Goal: Find specific page/section: Find specific page/section

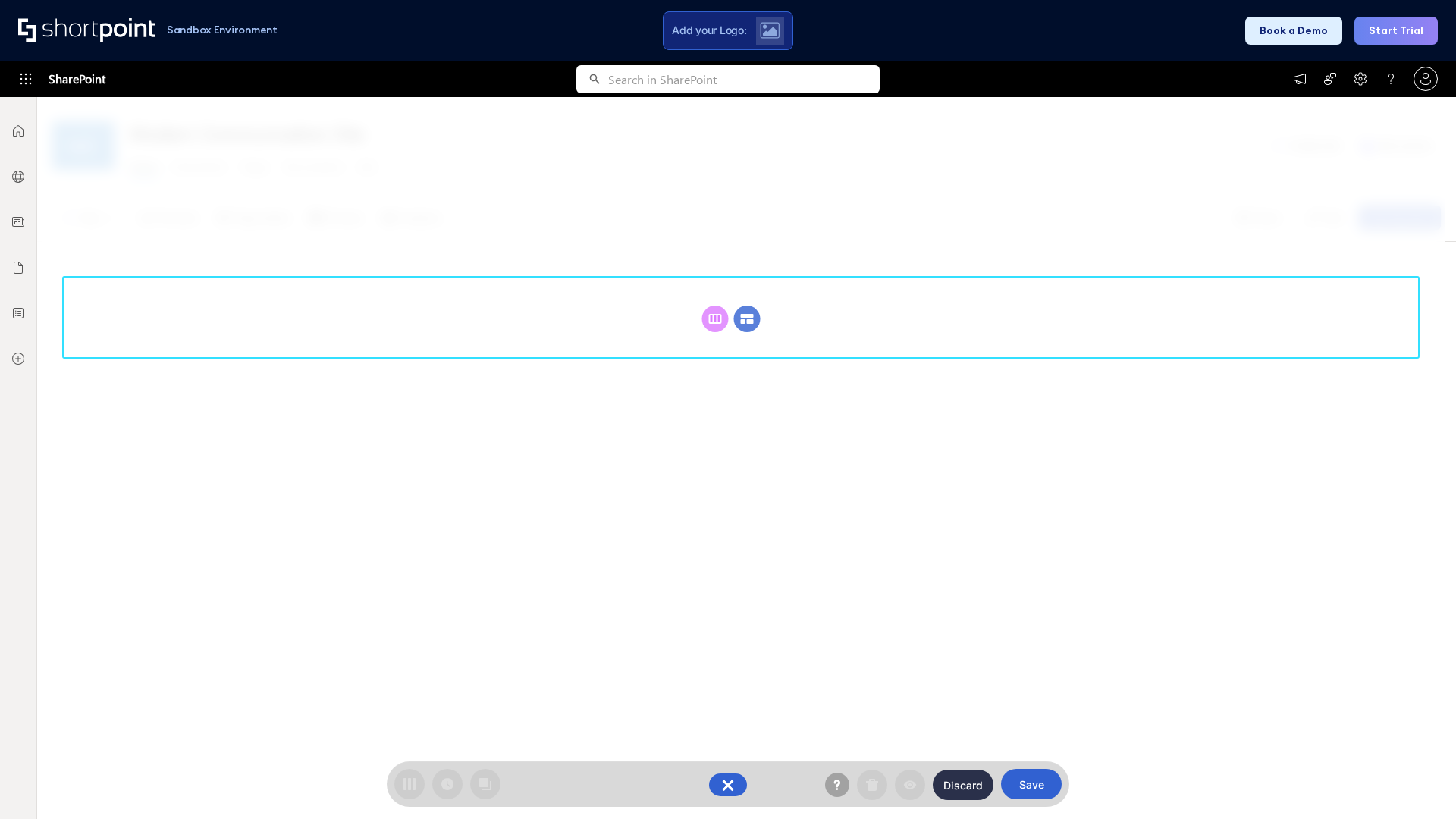
scroll to position [209, 0]
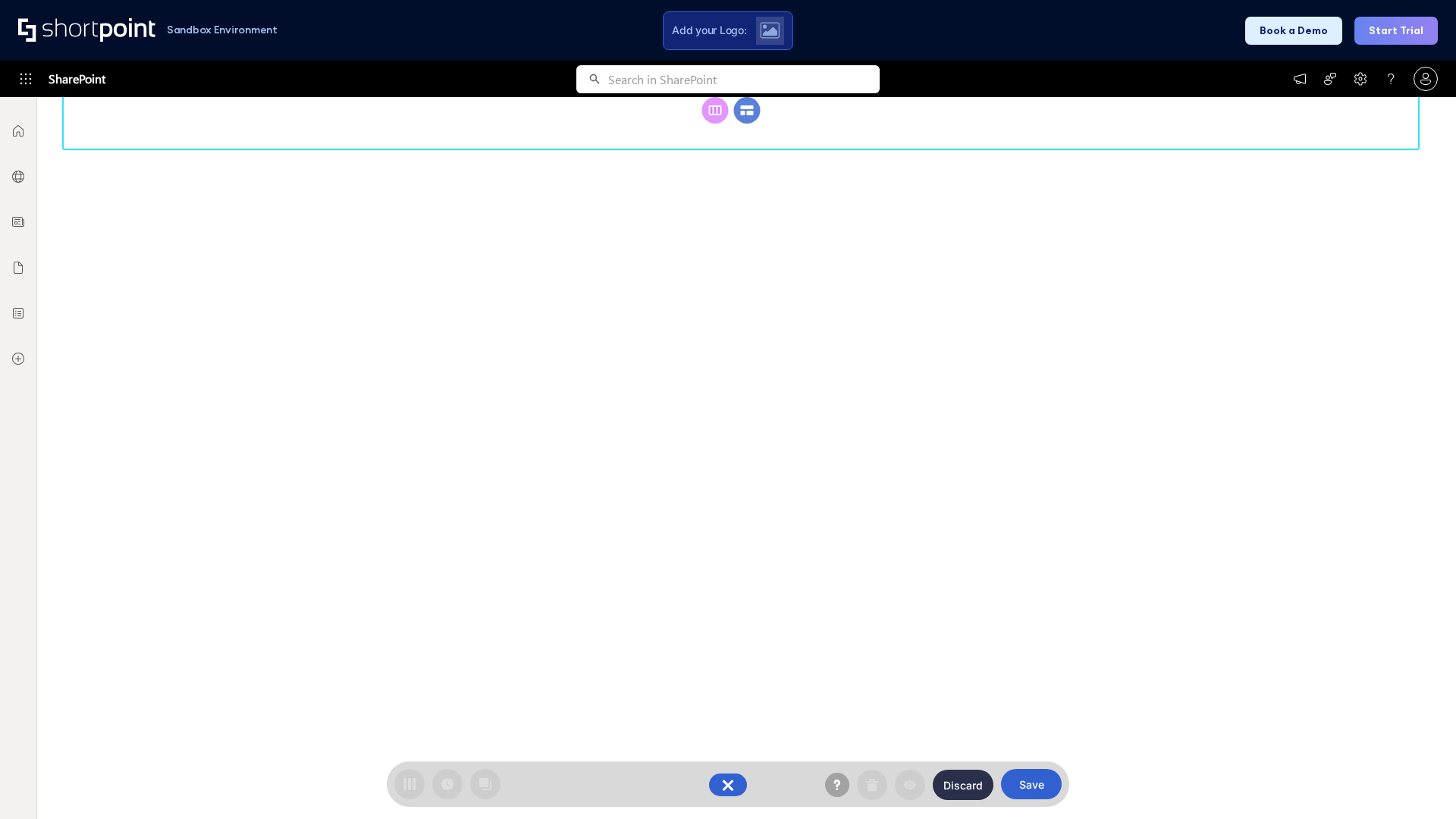
click at [747, 124] on circle at bounding box center [747, 110] width 26 height 26
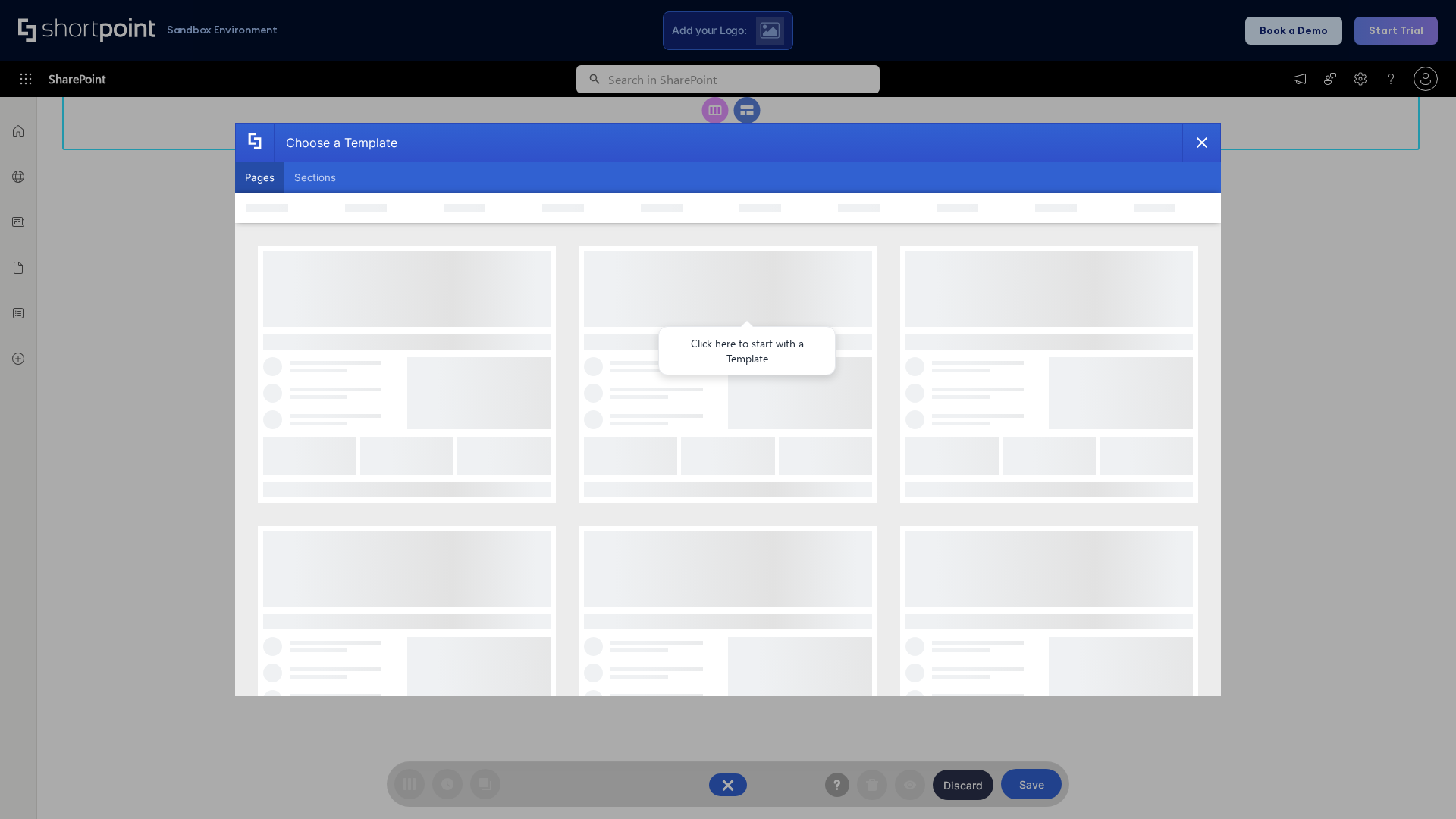
scroll to position [0, 0]
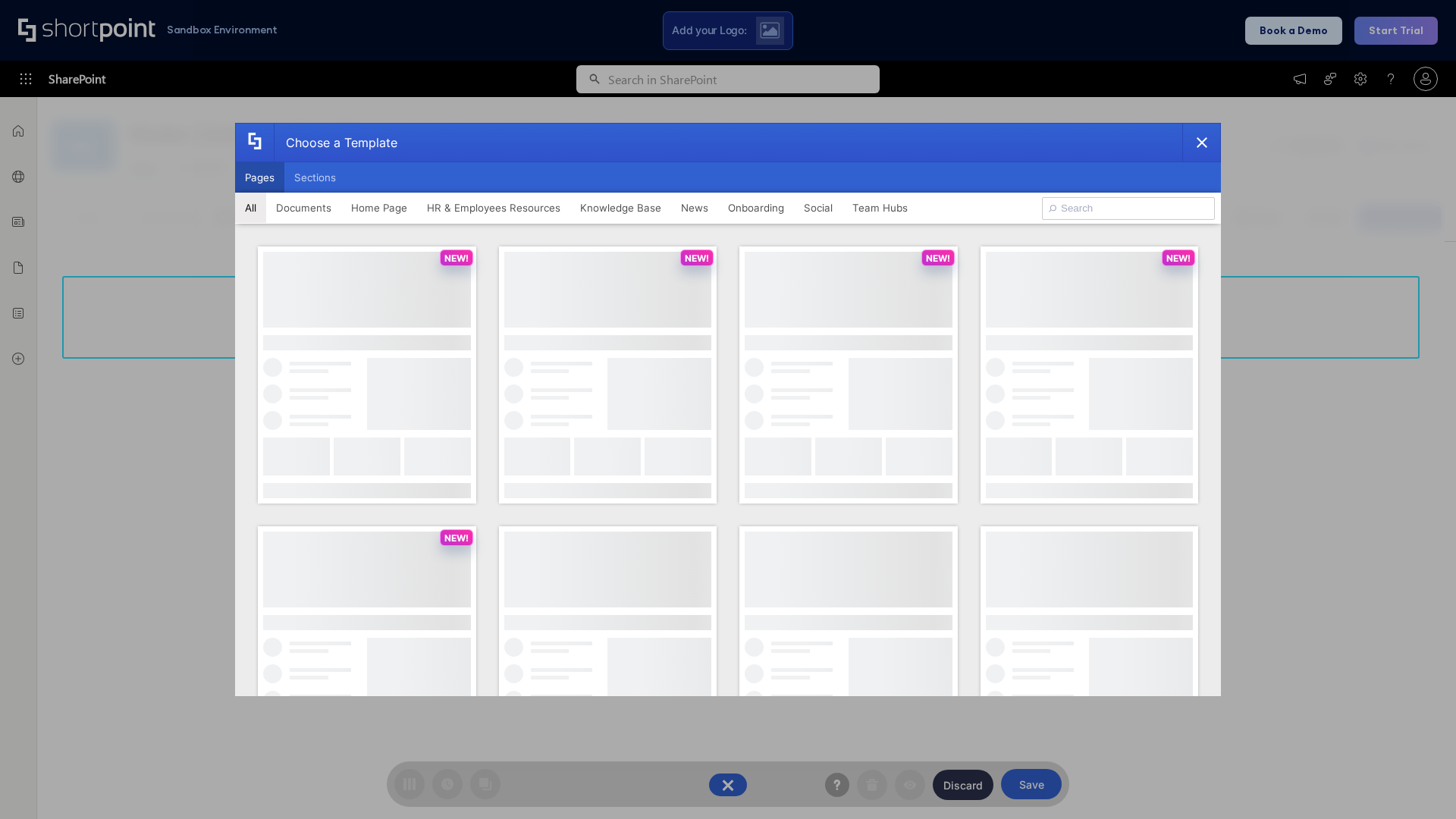
click at [259, 178] on button "Pages" at bounding box center [260, 178] width 49 height 30
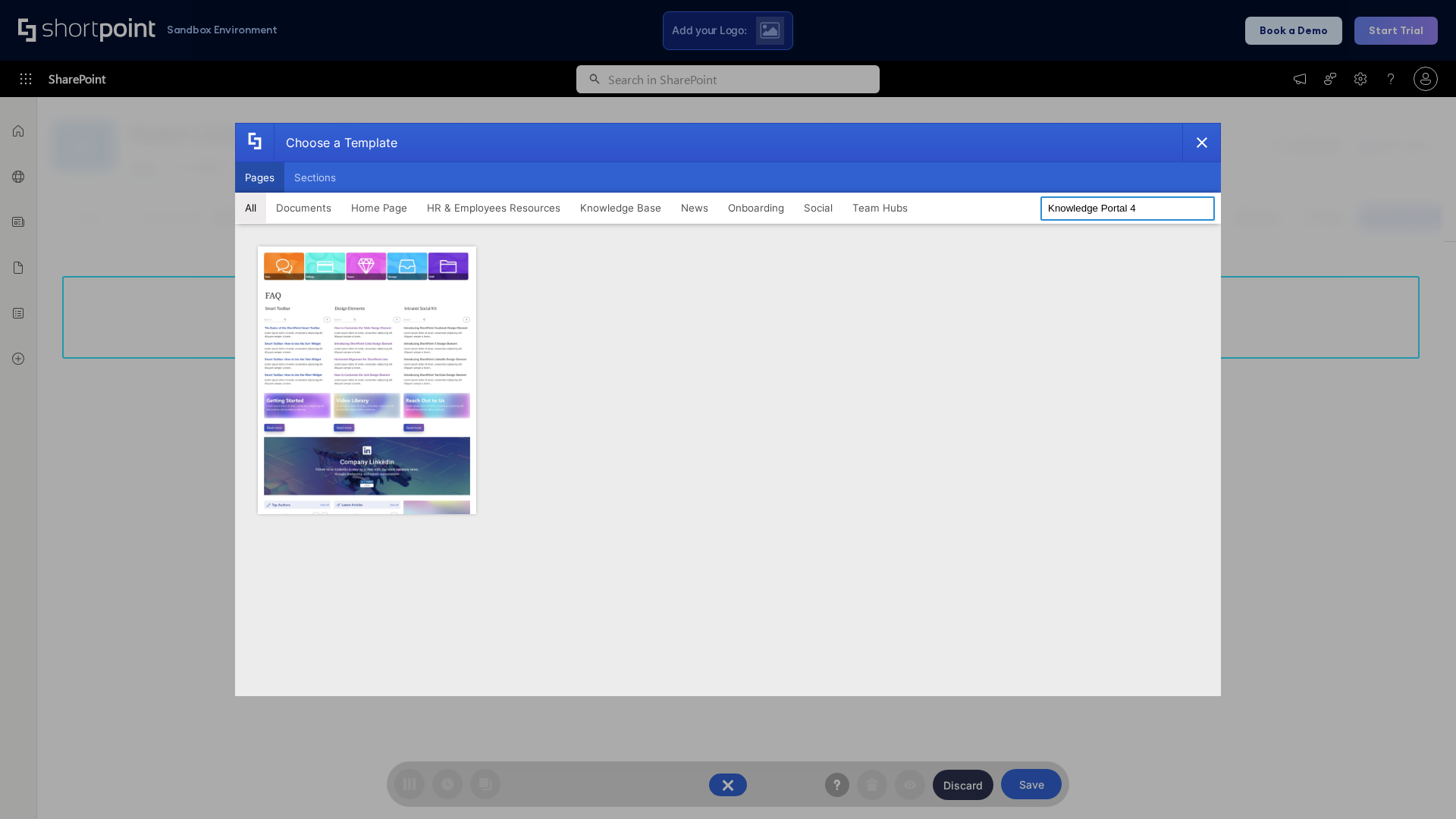
type input "Knowledge Portal 4"
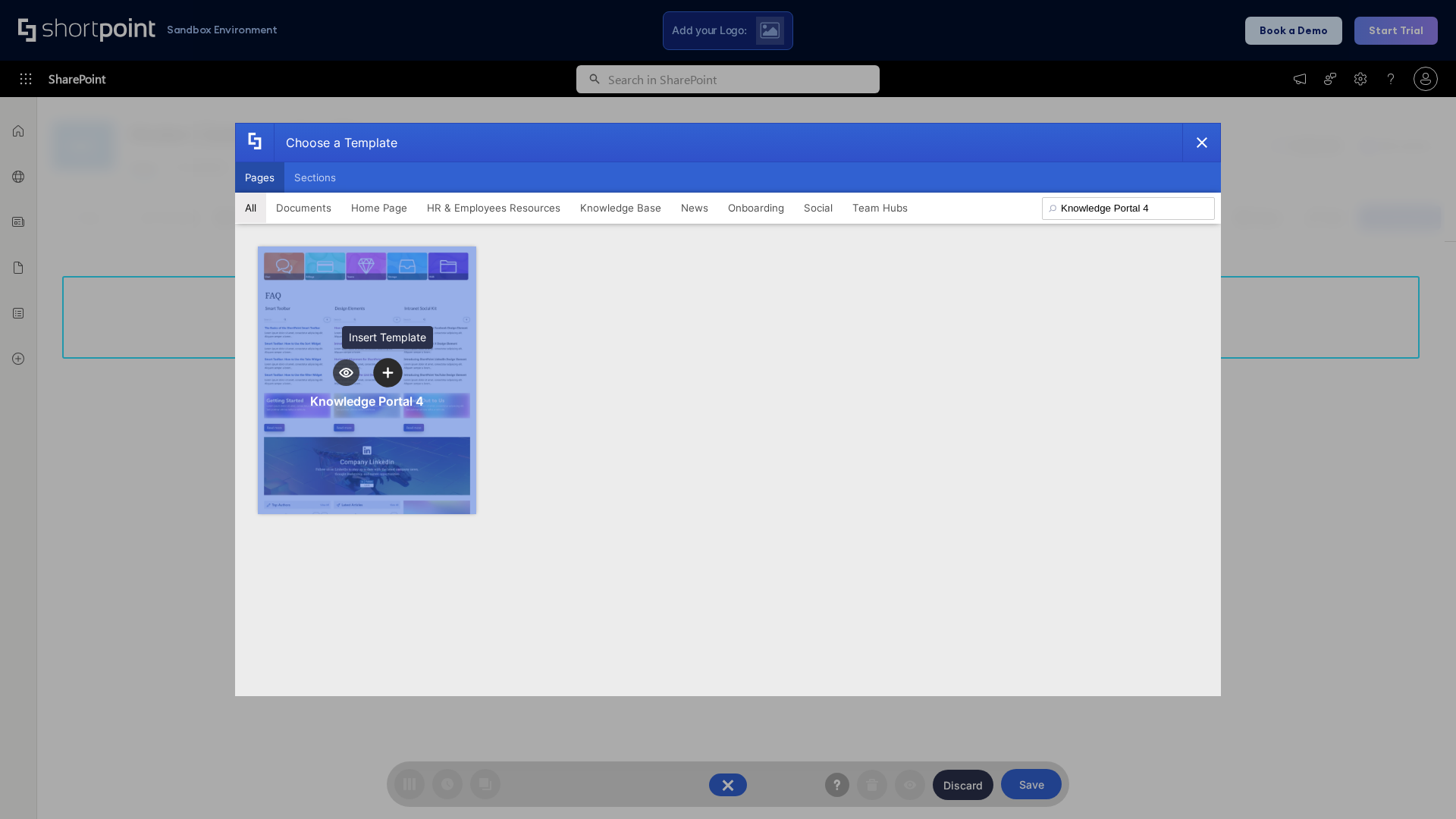
click at [388, 372] on icon "template selector" at bounding box center [387, 372] width 10 height 10
